Goal: Task Accomplishment & Management: Use online tool/utility

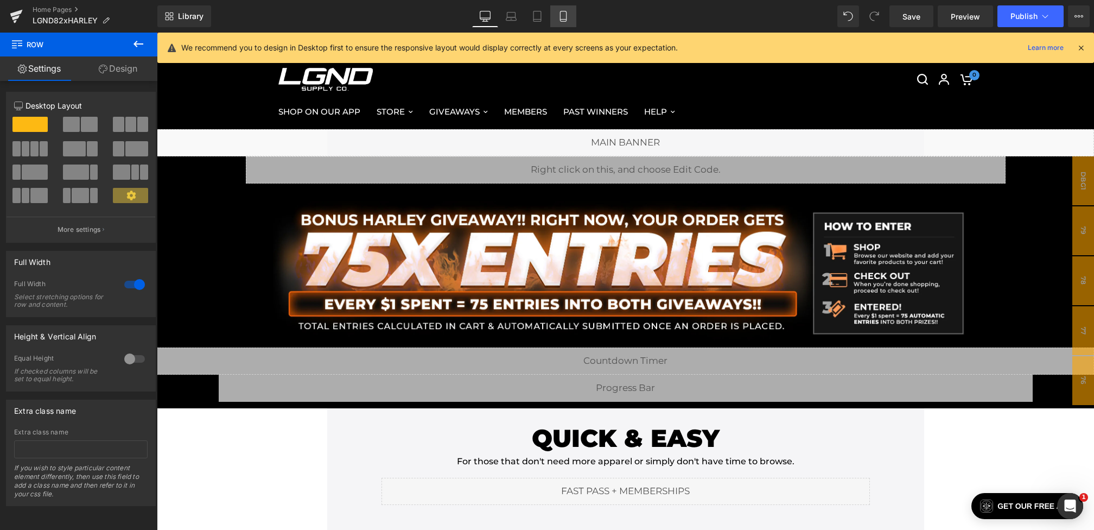
click at [562, 10] on link "Mobile" at bounding box center [563, 16] width 26 height 22
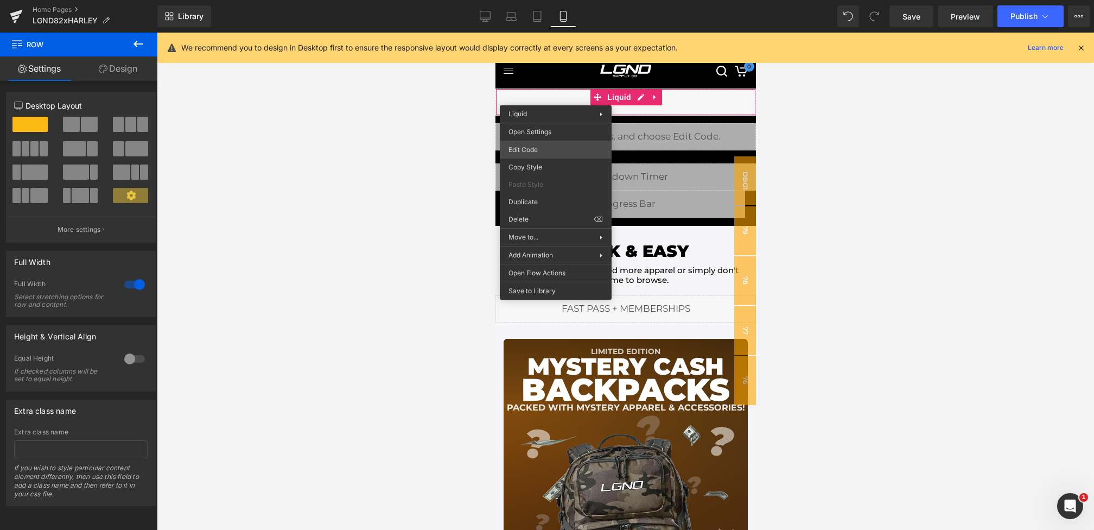
click at [542, 0] on div "Row You are previewing how the will restyle your page. You can not edit Element…" at bounding box center [547, 0] width 1094 height 0
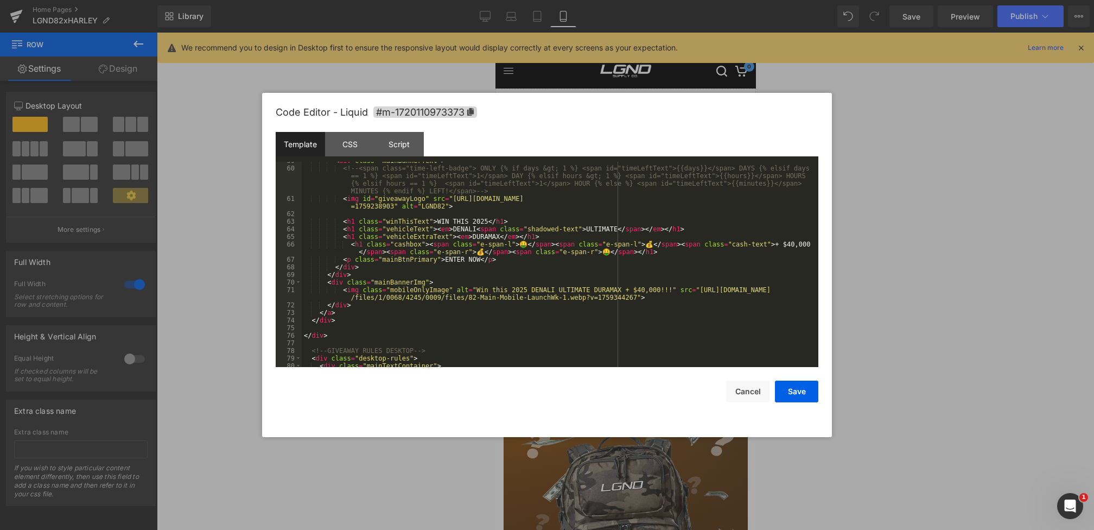
scroll to position [466, 0]
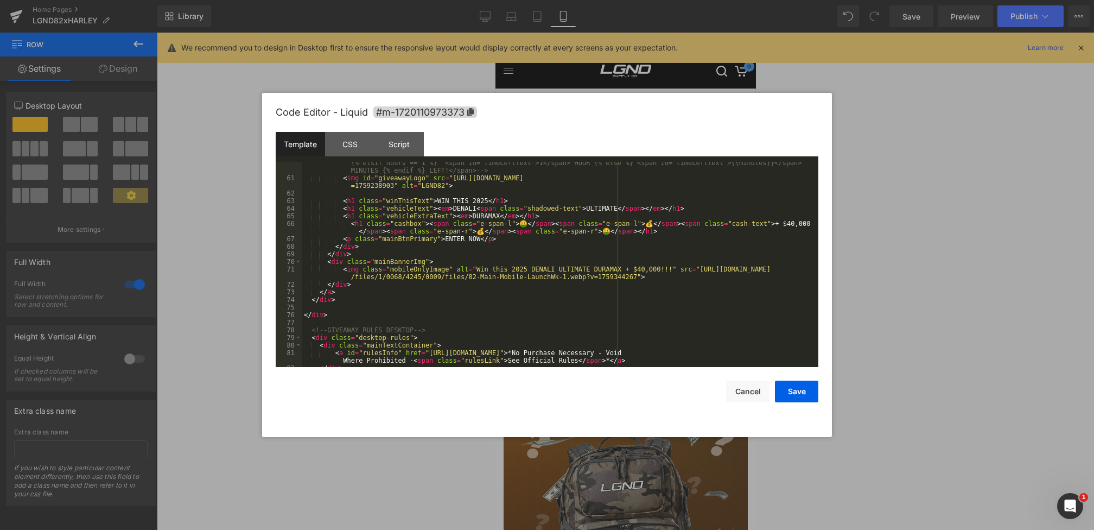
click at [871, 309] on div at bounding box center [547, 265] width 1094 height 530
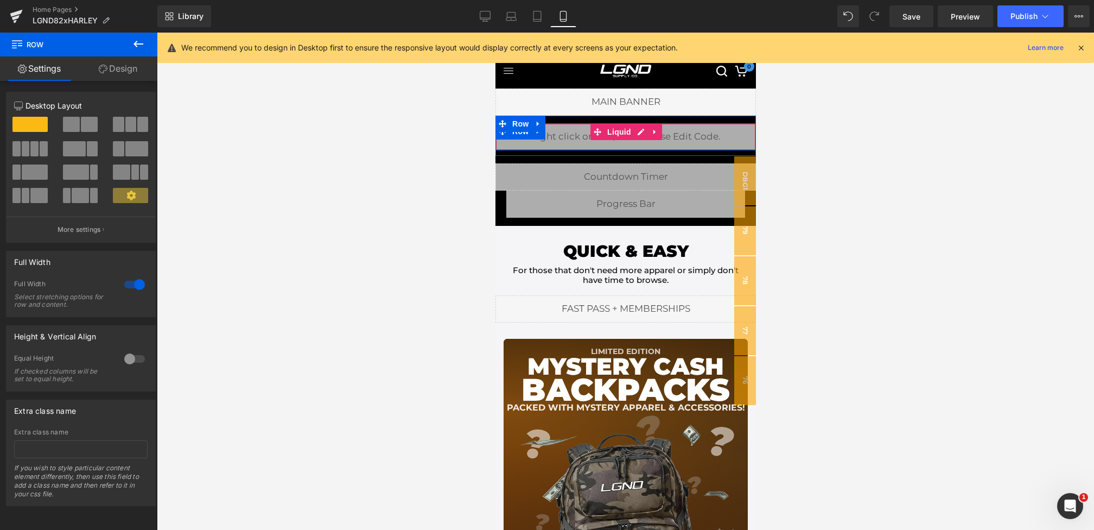
click at [541, 150] on div "Liquid" at bounding box center [625, 136] width 261 height 27
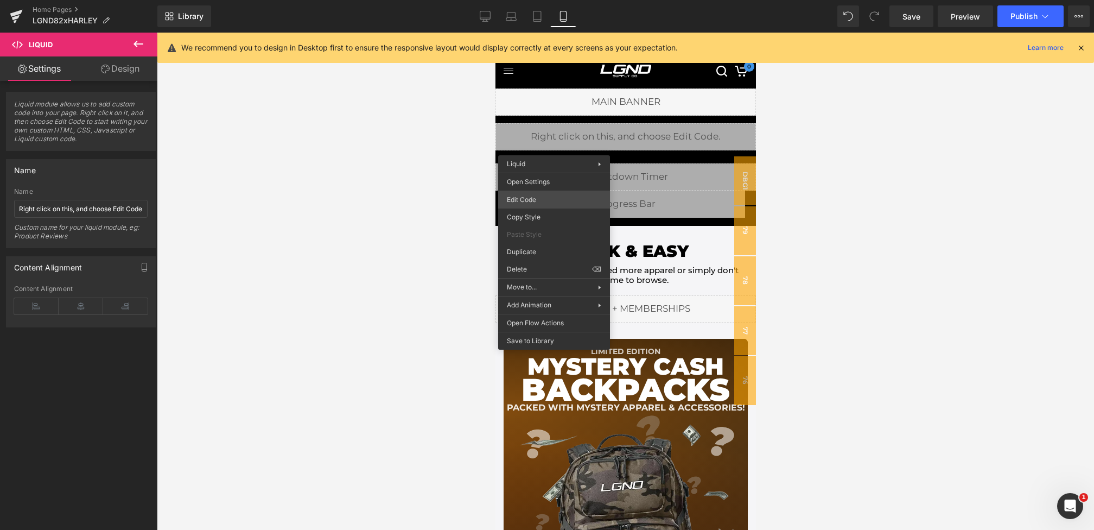
click at [531, 0] on div "Row You are previewing how the will restyle your page. You can not edit Element…" at bounding box center [547, 0] width 1094 height 0
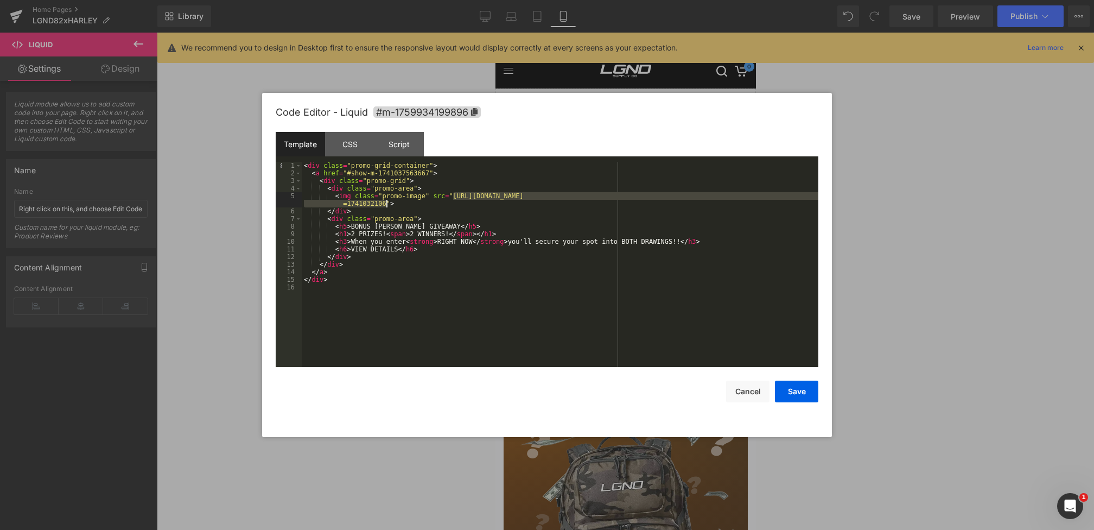
drag, startPoint x: 452, startPoint y: 196, endPoint x: 386, endPoint y: 203, distance: 65.5
click at [386, 203] on div "< div class = "promo-grid-container" > < a href = "#show-m-1741037563667" > < d…" at bounding box center [560, 272] width 517 height 220
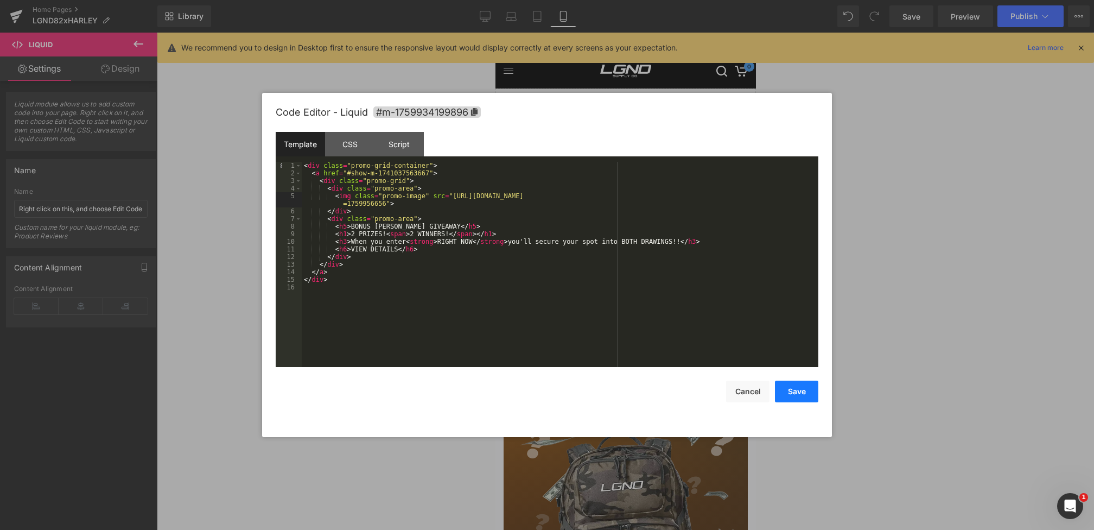
click at [792, 397] on button "Save" at bounding box center [796, 391] width 43 height 22
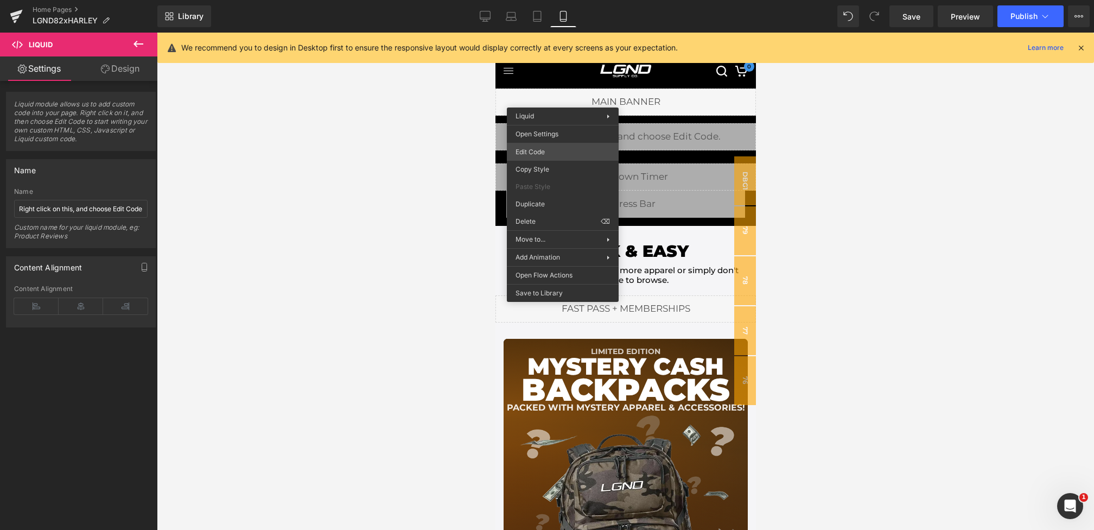
click at [554, 0] on div "Row You are previewing how the will restyle your page. You can not edit Element…" at bounding box center [547, 0] width 1094 height 0
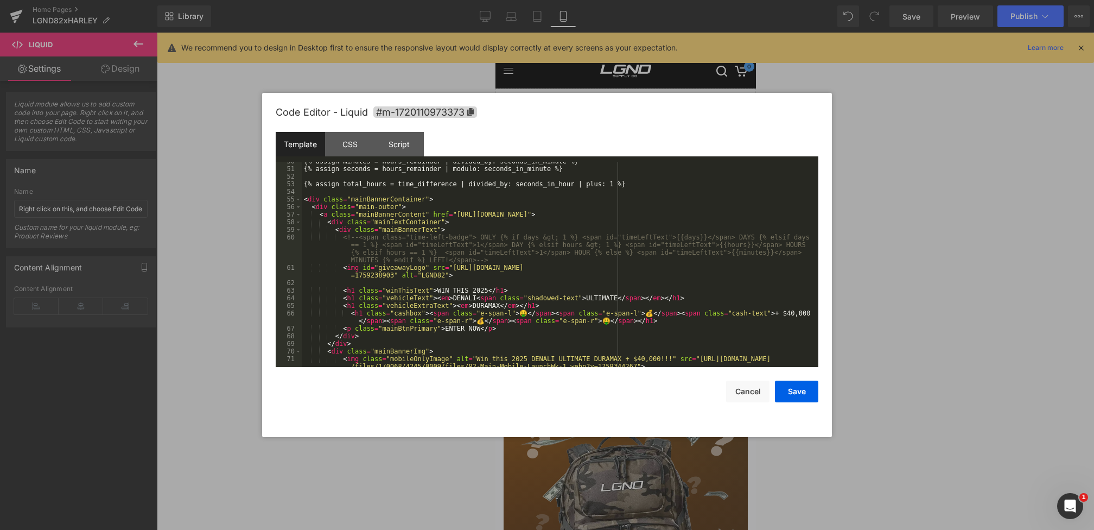
scroll to position [415, 0]
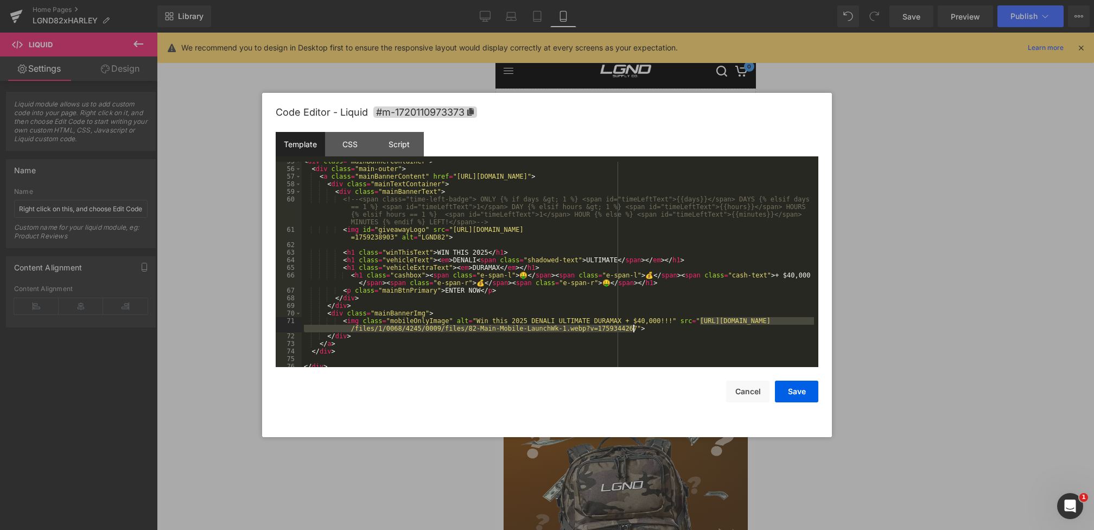
drag, startPoint x: 700, startPoint y: 321, endPoint x: 635, endPoint y: 327, distance: 65.4
click at [635, 327] on div "< div class = "mainBannerContainer" > < div class = "main-outer" > < a class = …" at bounding box center [558, 267] width 512 height 220
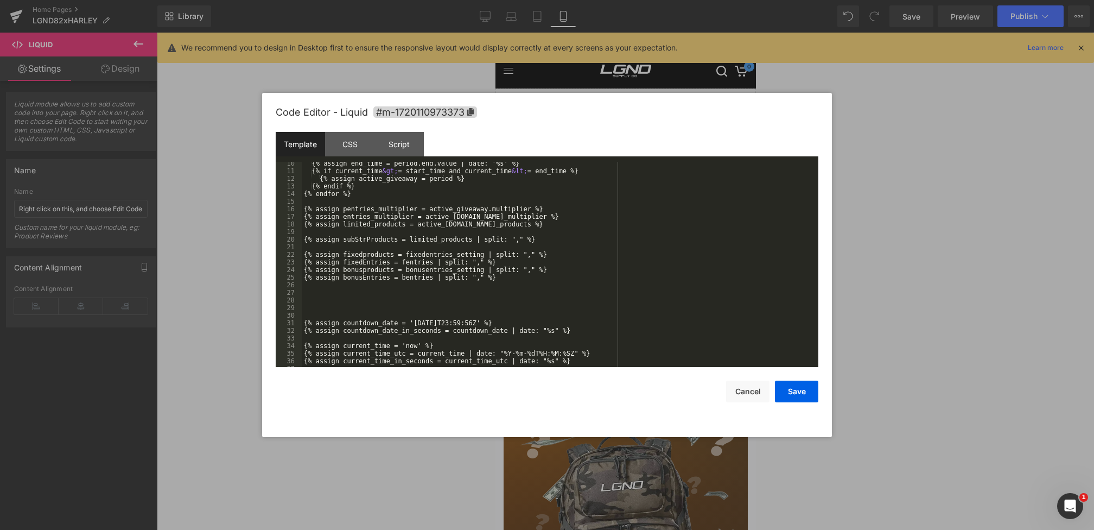
scroll to position [109, 0]
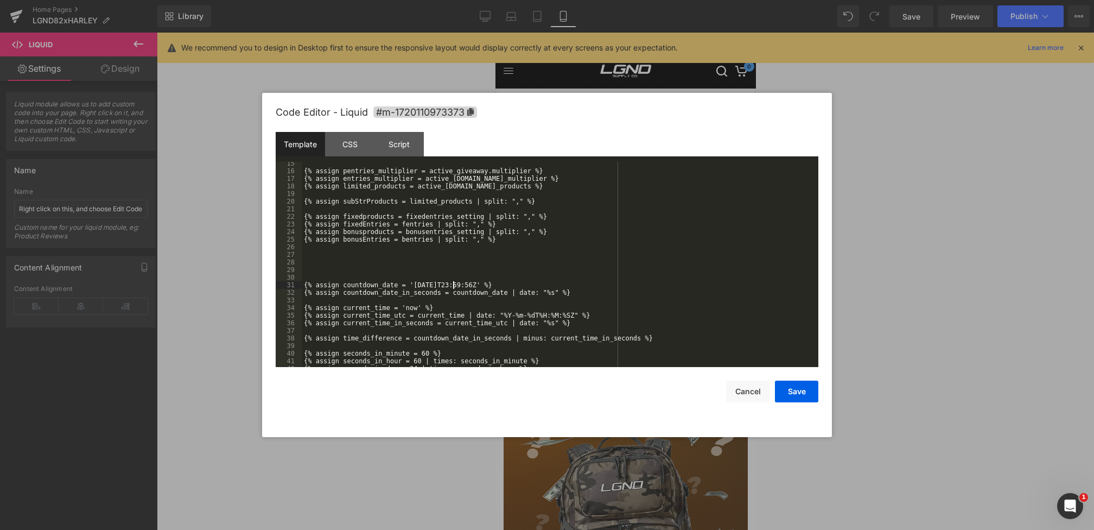
click at [453, 285] on div "{% assign pentries_multiplier = active_giveaway.multiplier %} {% assign entries…" at bounding box center [558, 270] width 512 height 220
click at [785, 397] on button "Save" at bounding box center [796, 391] width 43 height 22
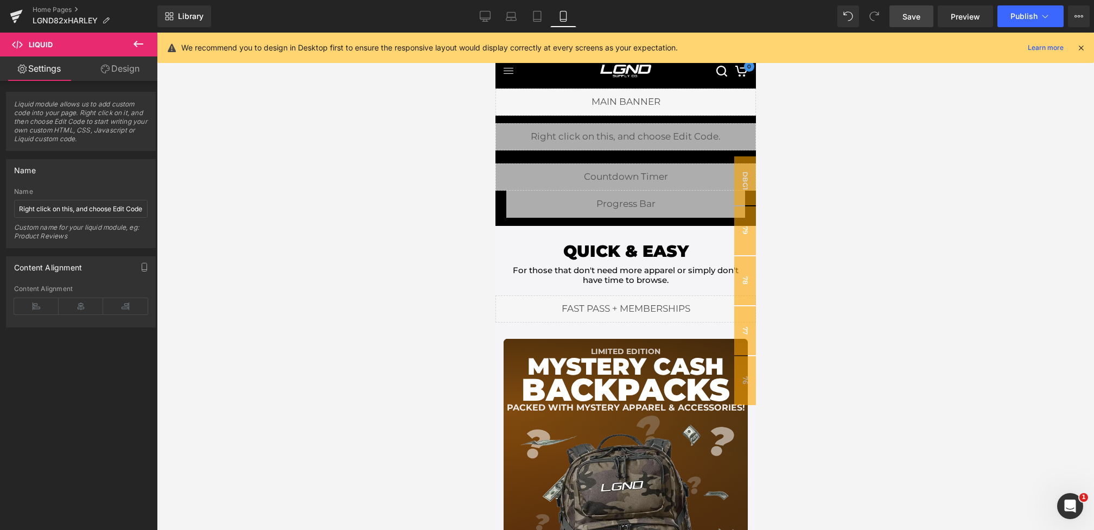
click at [906, 19] on span "Save" at bounding box center [912, 16] width 18 height 11
click at [487, 9] on link "Desktop" at bounding box center [485, 16] width 26 height 22
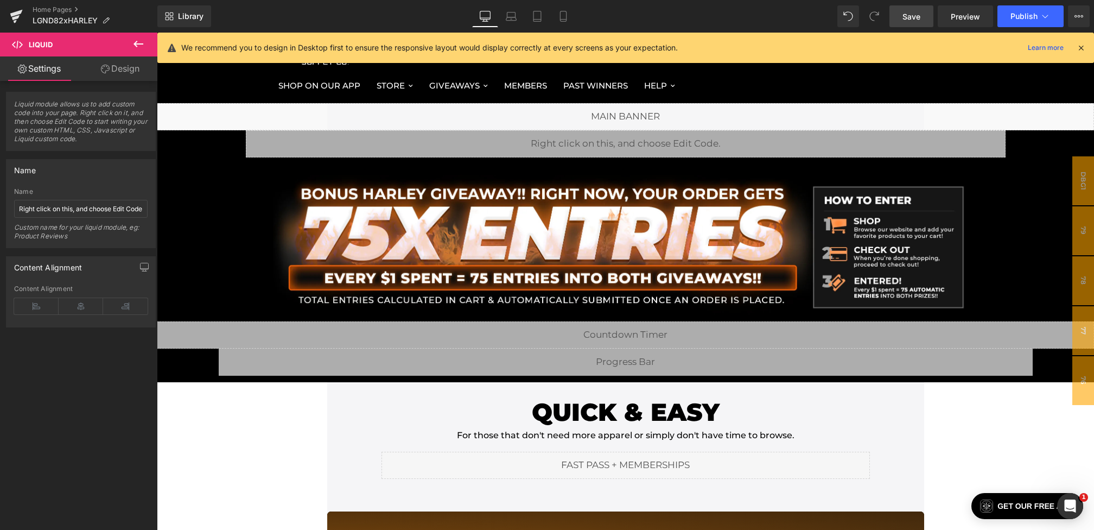
scroll to position [27, 0]
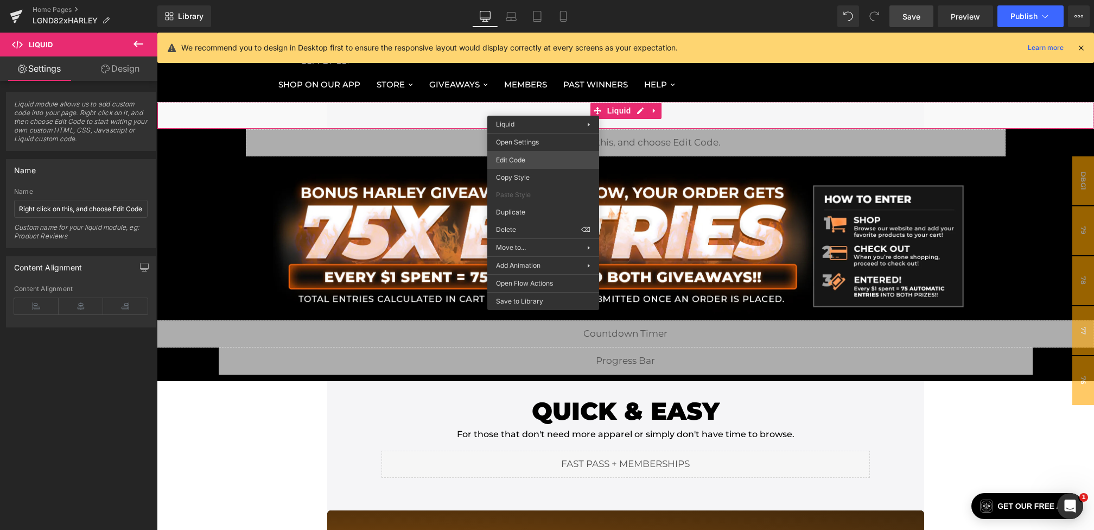
click at [526, 0] on div "Row You are previewing how the will restyle your page. You can not edit Element…" at bounding box center [547, 0] width 1094 height 0
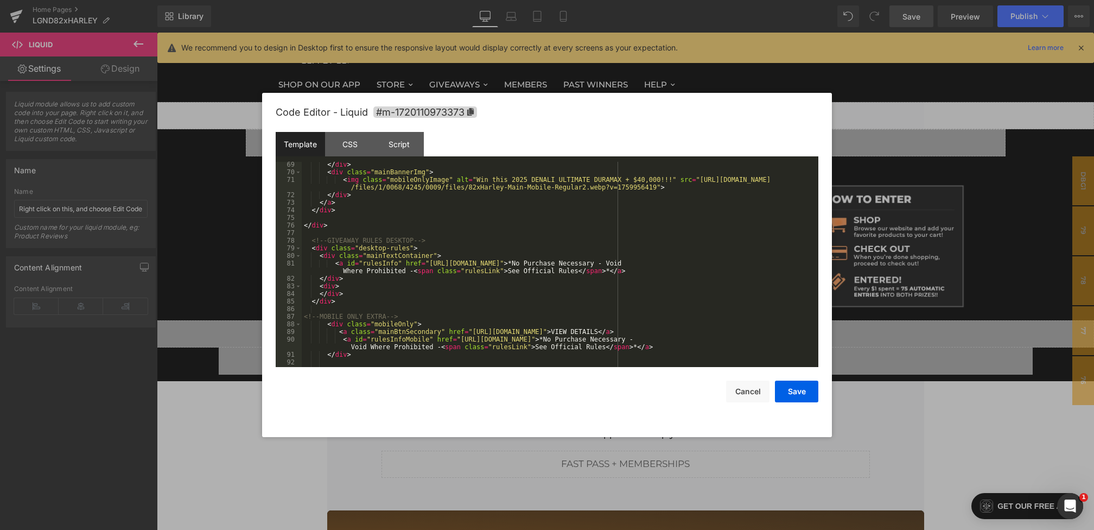
scroll to position [522, 0]
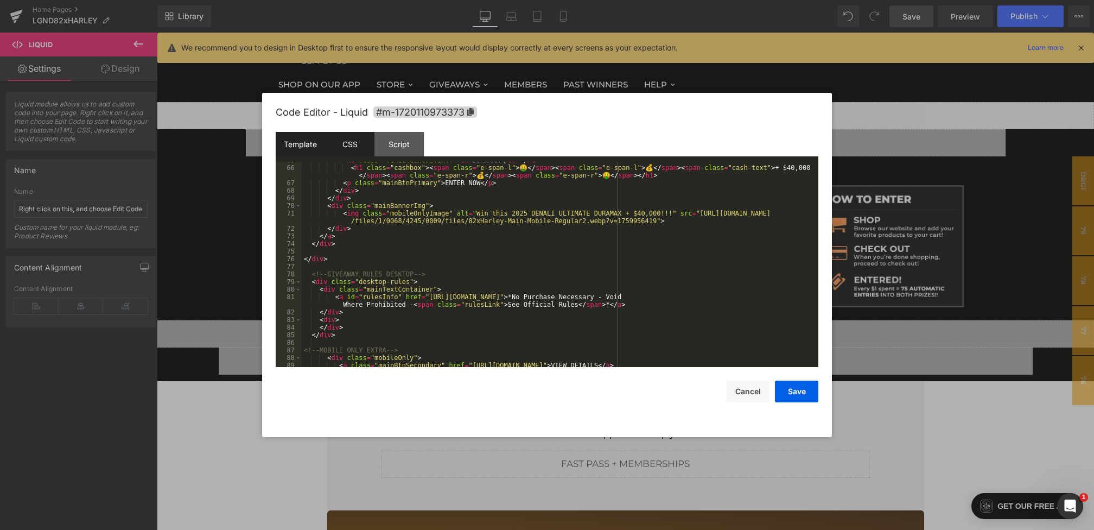
click at [363, 149] on div "CSS" at bounding box center [349, 144] width 49 height 24
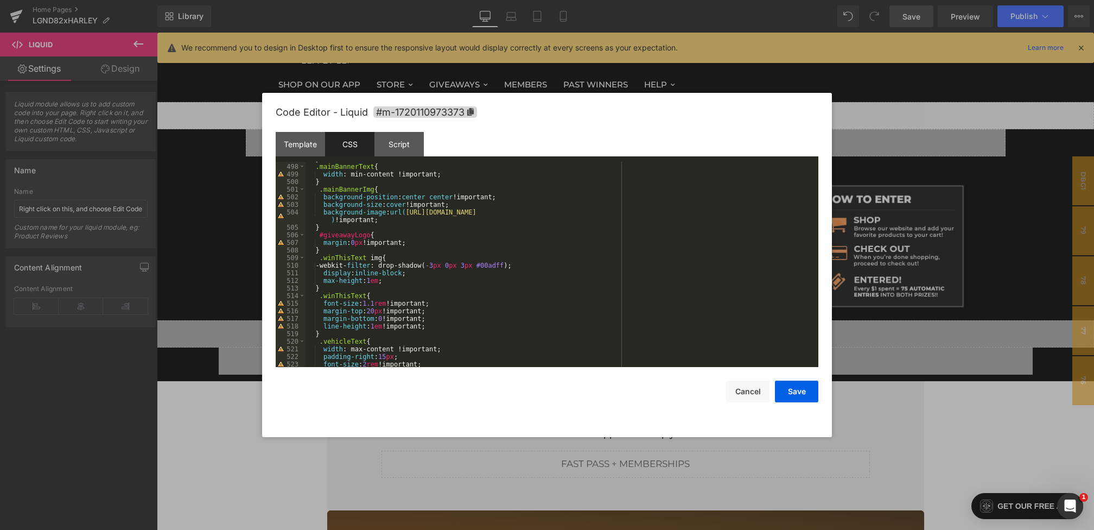
scroll to position [3897, 0]
drag, startPoint x: 410, startPoint y: 213, endPoint x: 331, endPoint y: 219, distance: 79.4
click at [331, 219] on div "} .mainBannerText { width : min-content !important; } .mainBannerImg { backgrou…" at bounding box center [560, 265] width 509 height 220
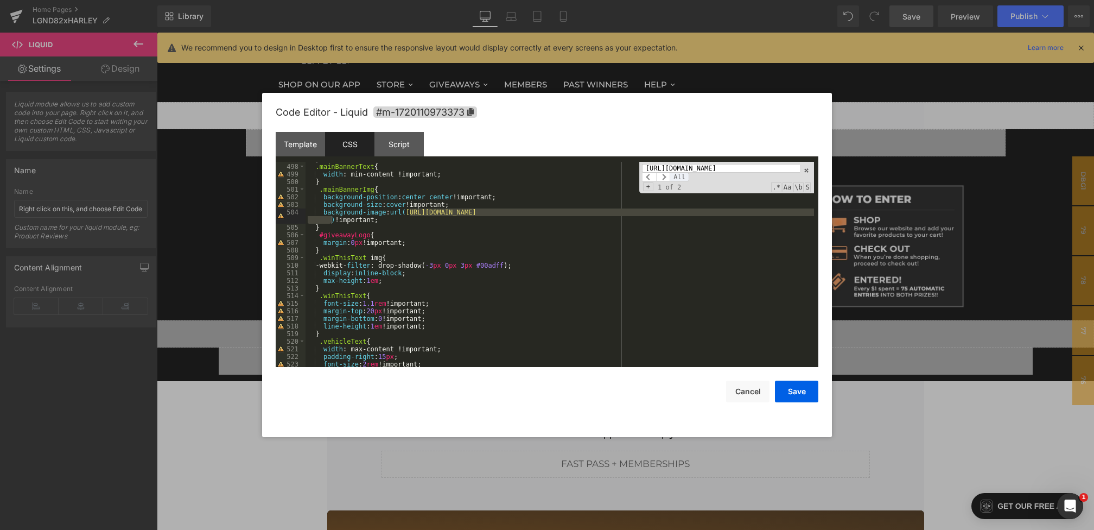
scroll to position [0, 0]
click at [677, 173] on span "All" at bounding box center [680, 177] width 20 height 9
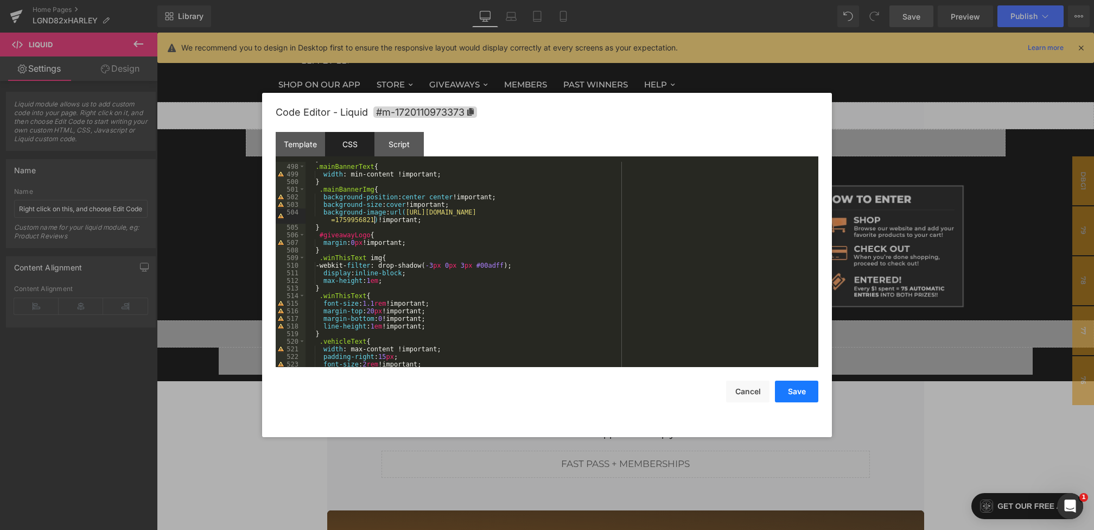
click at [802, 393] on button "Save" at bounding box center [796, 391] width 43 height 22
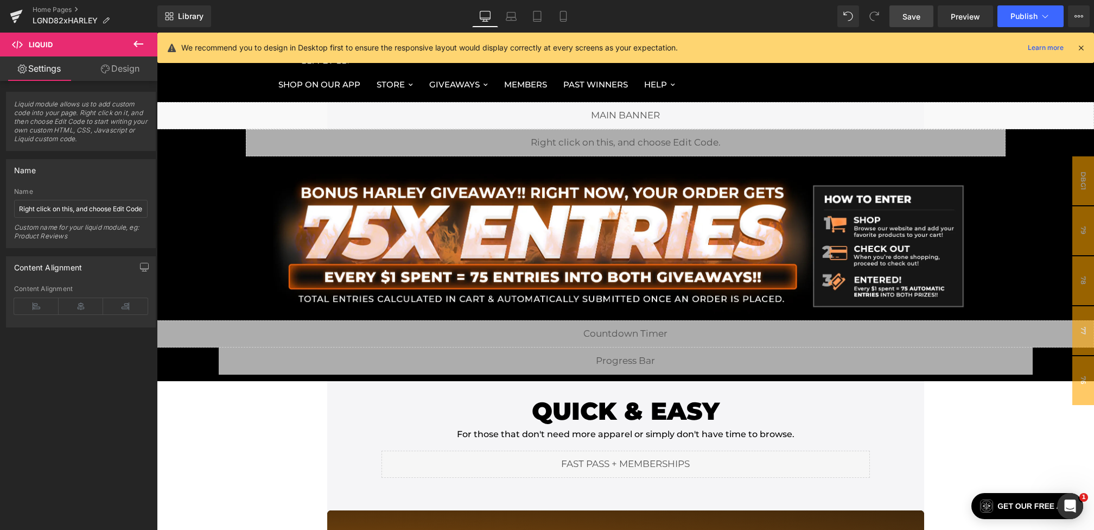
click at [915, 27] on link "Save" at bounding box center [912, 16] width 44 height 22
